Goal: Information Seeking & Learning: Compare options

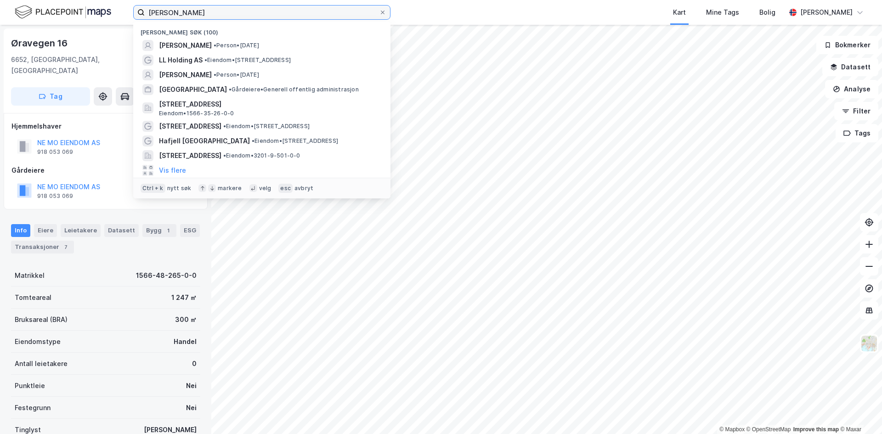
drag, startPoint x: 204, startPoint y: 13, endPoint x: 107, endPoint y: 11, distance: 97.4
click at [107, 11] on div "[PERSON_NAME] søk (100) [PERSON_NAME] • Person • [DATE] LL Holding AS • Eiendom…" at bounding box center [441, 12] width 882 height 25
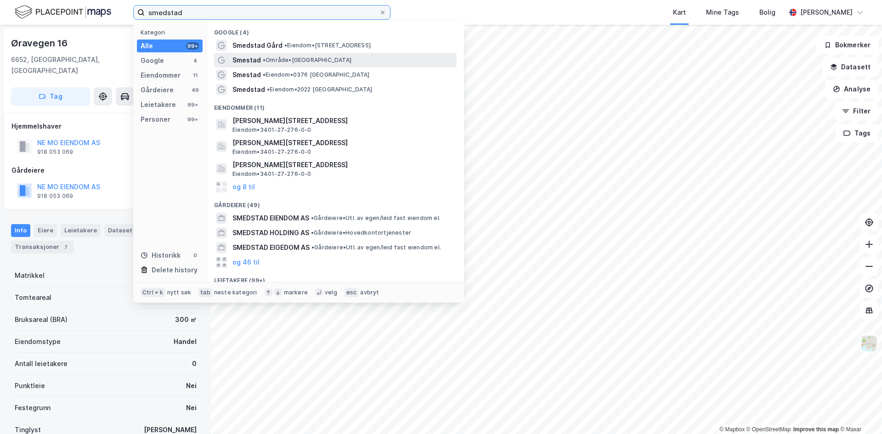
type input "smedstad"
click at [242, 60] on span "Smestad" at bounding box center [246, 60] width 28 height 11
